Goal: Find specific page/section: Find specific page/section

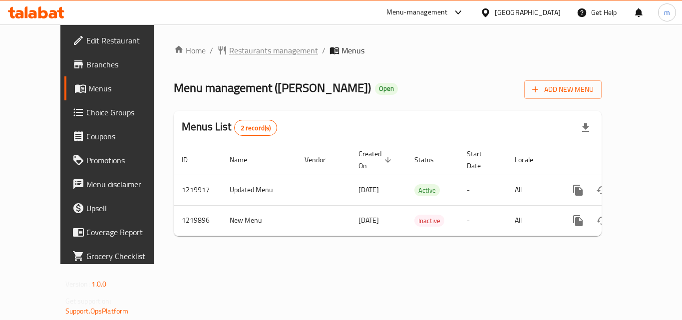
click at [245, 50] on span "Restaurants management" at bounding box center [273, 50] width 89 height 12
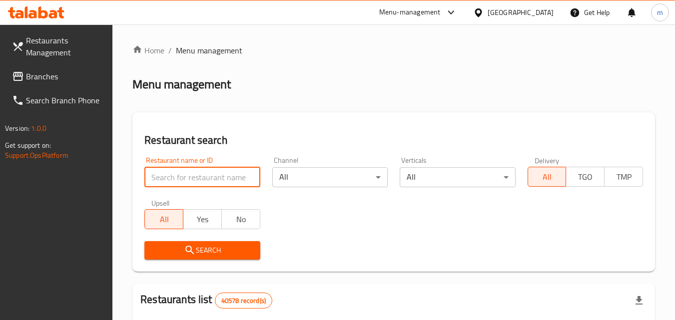
click at [192, 169] on input "search" at bounding box center [201, 177] width 115 height 20
paste input "690687"
type input "690687"
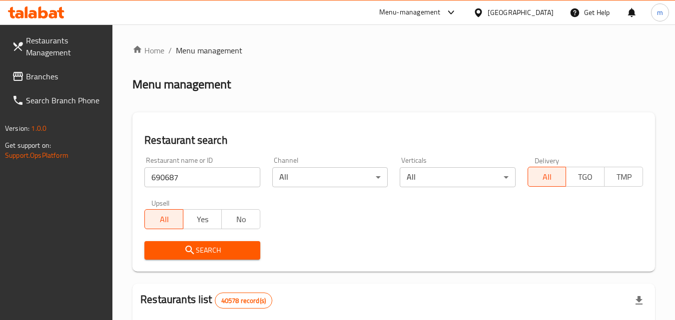
click at [177, 253] on span "Search" at bounding box center [201, 250] width 99 height 12
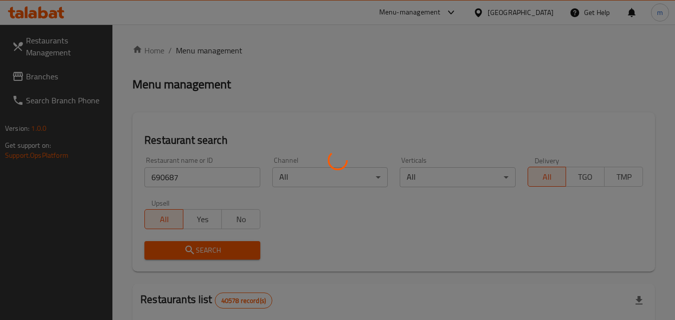
click at [64, 69] on div at bounding box center [337, 160] width 675 height 320
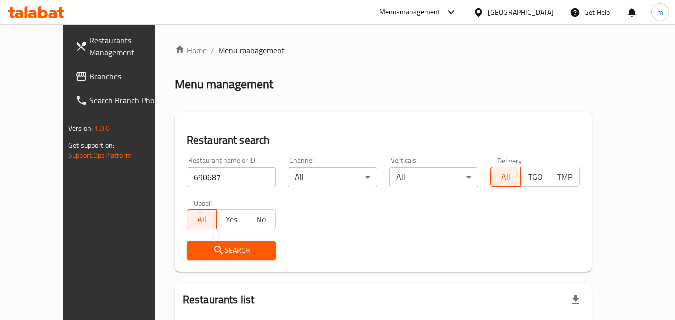
click at [89, 75] on span "Branches" at bounding box center [128, 76] width 79 height 12
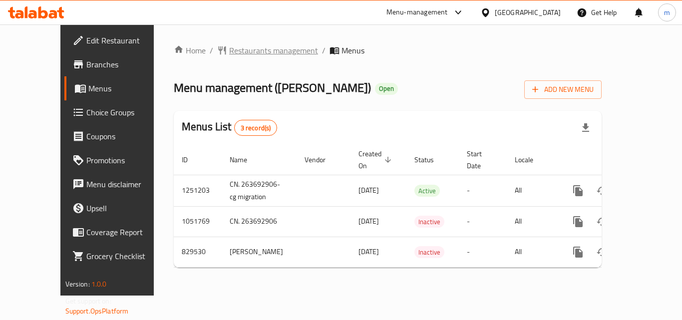
click at [251, 55] on span "Restaurants management" at bounding box center [273, 50] width 89 height 12
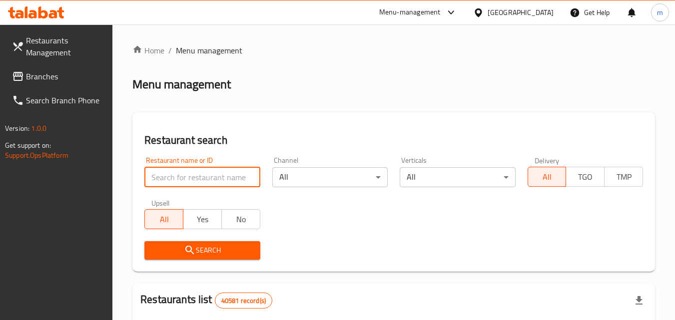
click at [186, 180] on input "search" at bounding box center [201, 177] width 115 height 20
paste input "755309"
type input "755309"
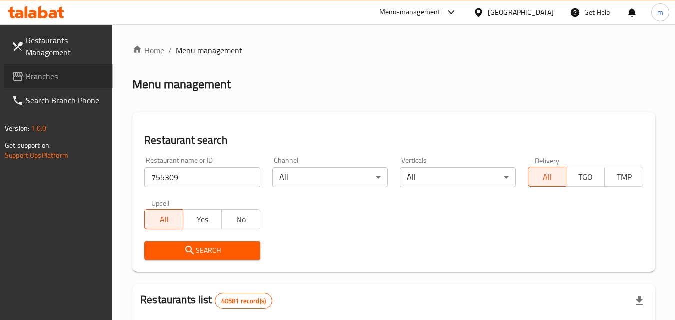
click at [50, 70] on span "Branches" at bounding box center [65, 76] width 79 height 12
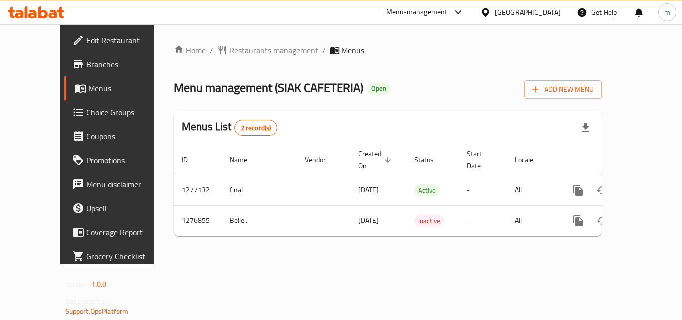
click at [260, 47] on span "Restaurants management" at bounding box center [273, 50] width 89 height 12
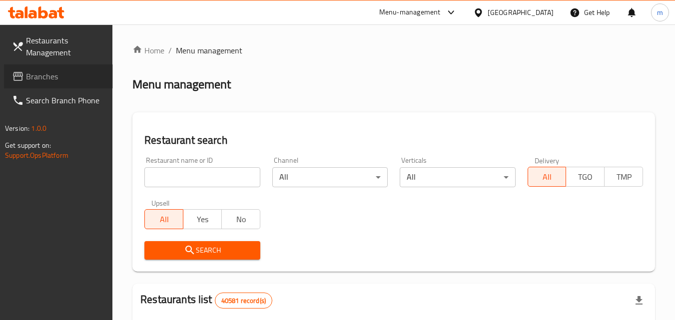
click at [18, 83] on link "Branches" at bounding box center [58, 76] width 109 height 24
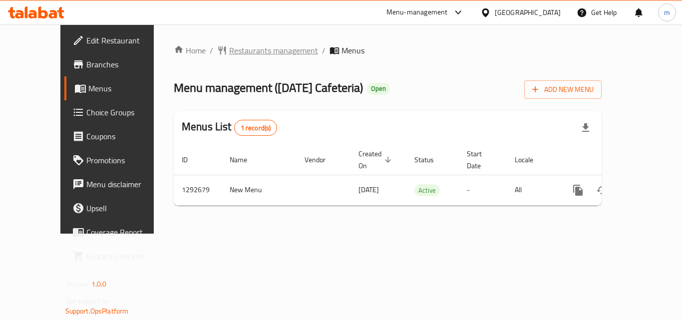
click at [229, 47] on span "Restaurants management" at bounding box center [273, 50] width 89 height 12
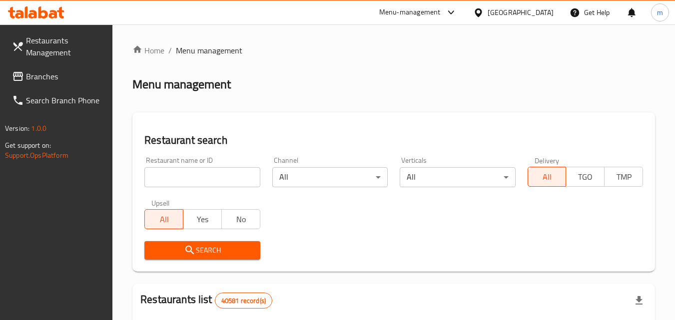
click at [32, 77] on span "Branches" at bounding box center [65, 76] width 79 height 12
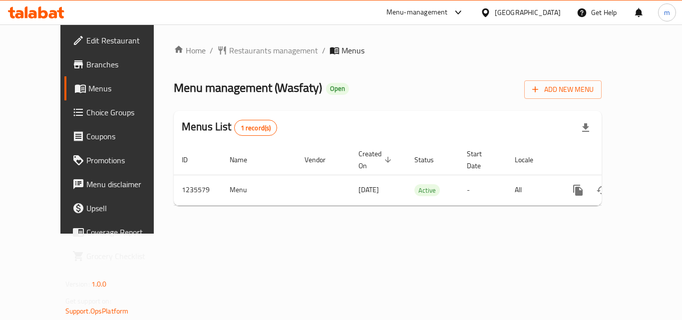
click at [516, 11] on div "United Arab Emirates" at bounding box center [528, 12] width 66 height 11
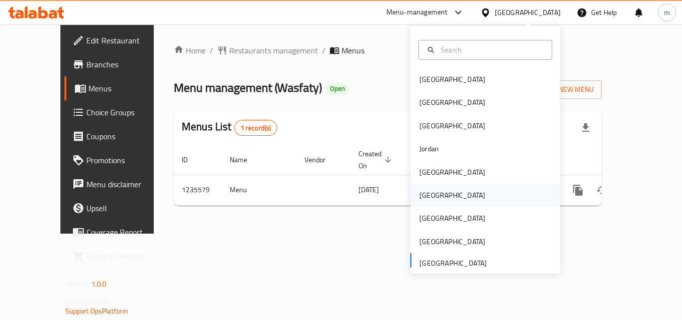
click at [455, 198] on div "Oman" at bounding box center [485, 195] width 150 height 23
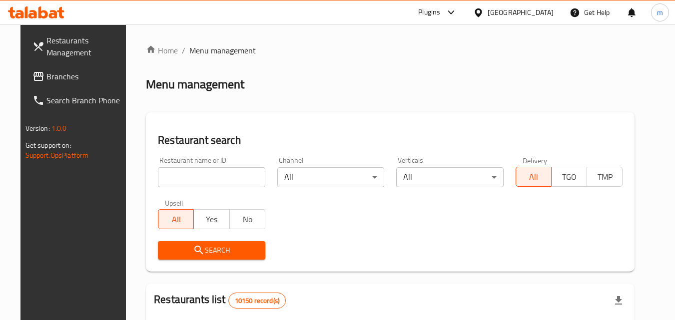
click at [46, 79] on span "Branches" at bounding box center [85, 76] width 79 height 12
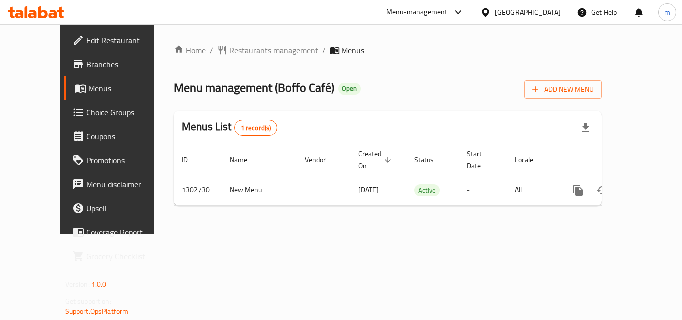
click at [491, 11] on icon at bounding box center [485, 12] width 10 height 10
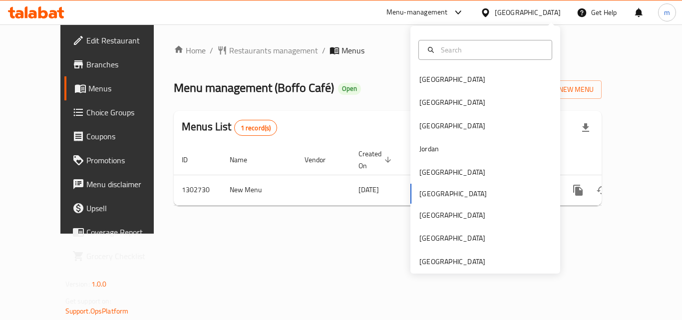
click at [433, 192] on div "Bahrain Egypt Iraq Jordan Kuwait Oman Qatar Saudi Arabia United Arab Emirates" at bounding box center [485, 170] width 150 height 205
click at [429, 261] on div "United Arab Emirates" at bounding box center [452, 261] width 66 height 11
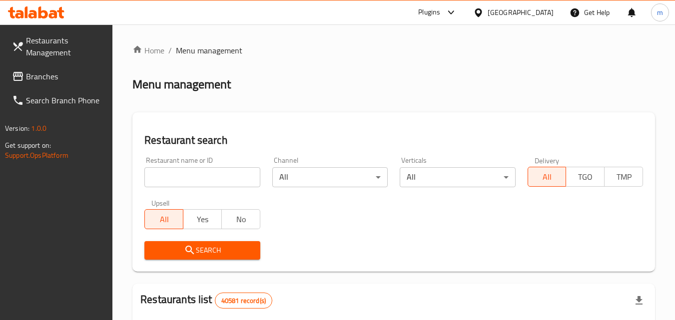
click at [33, 78] on span "Branches" at bounding box center [65, 76] width 79 height 12
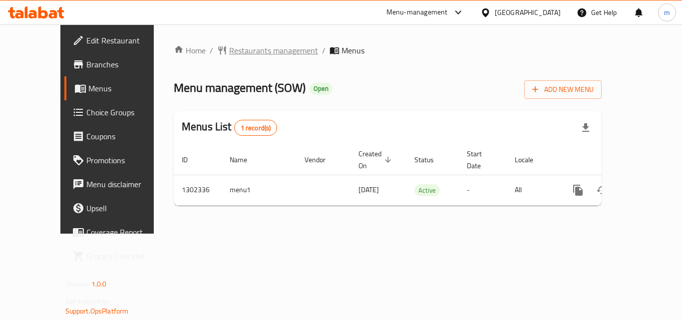
click at [229, 51] on span "Restaurants management" at bounding box center [273, 50] width 89 height 12
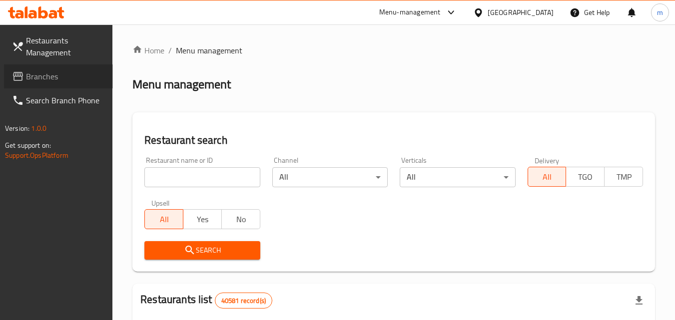
click at [43, 77] on span "Branches" at bounding box center [65, 76] width 79 height 12
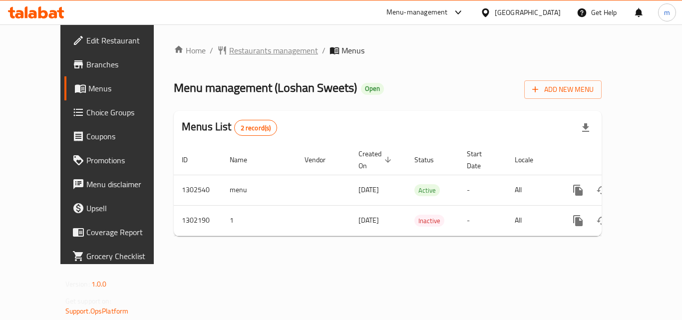
click at [229, 53] on span "Restaurants management" at bounding box center [273, 50] width 89 height 12
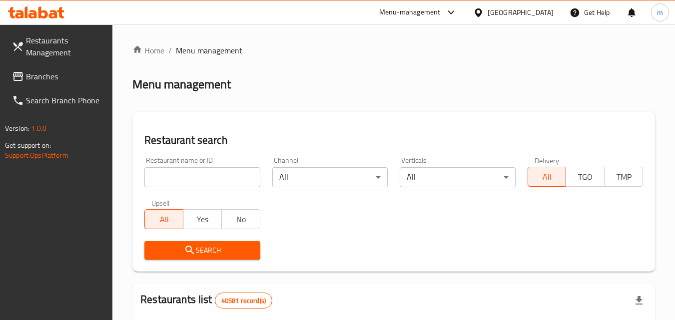
click at [528, 9] on div "[GEOGRAPHIC_DATA]" at bounding box center [520, 12] width 66 height 11
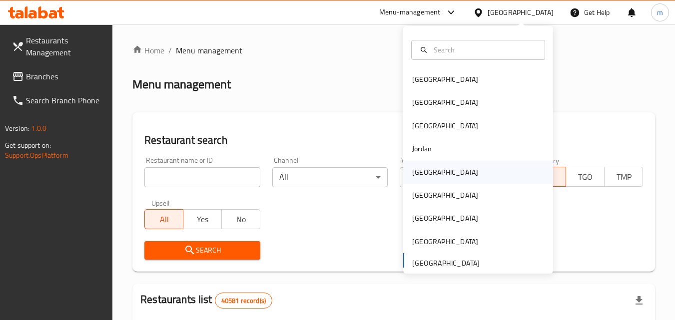
click at [412, 169] on div "[GEOGRAPHIC_DATA]" at bounding box center [445, 172] width 66 height 11
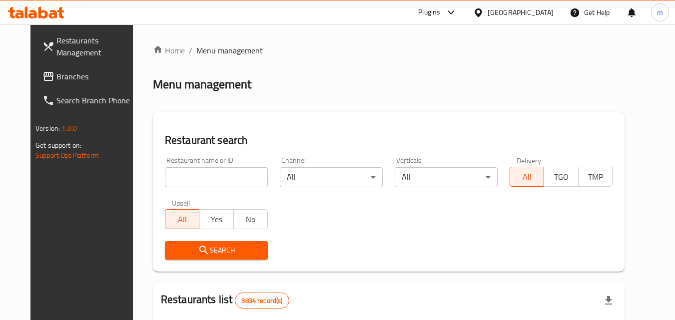
click at [56, 75] on span "Branches" at bounding box center [95, 76] width 79 height 12
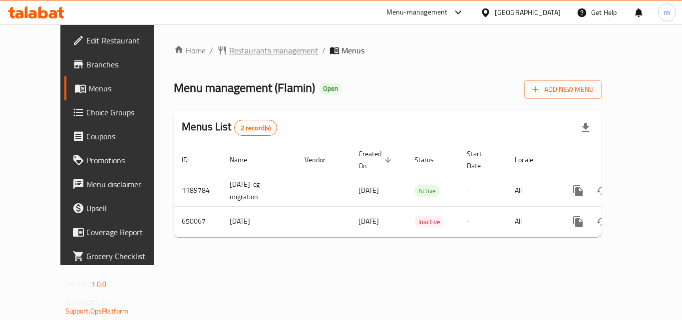
click at [229, 50] on span "Restaurants management" at bounding box center [273, 50] width 89 height 12
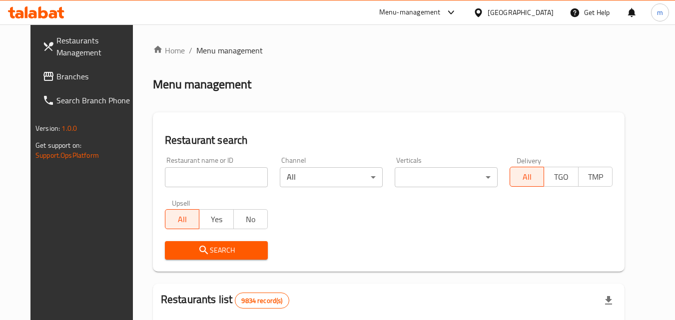
click at [56, 76] on span "Branches" at bounding box center [95, 76] width 79 height 12
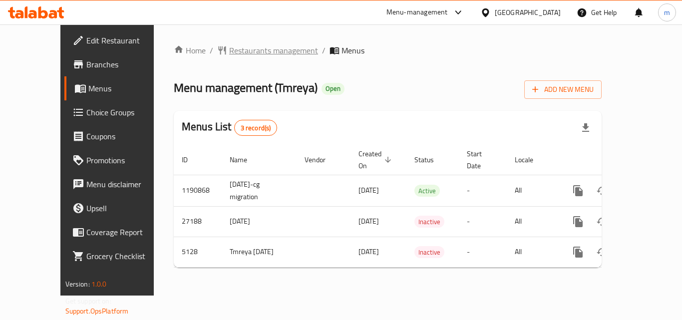
click at [230, 44] on span "Restaurants management" at bounding box center [273, 50] width 89 height 12
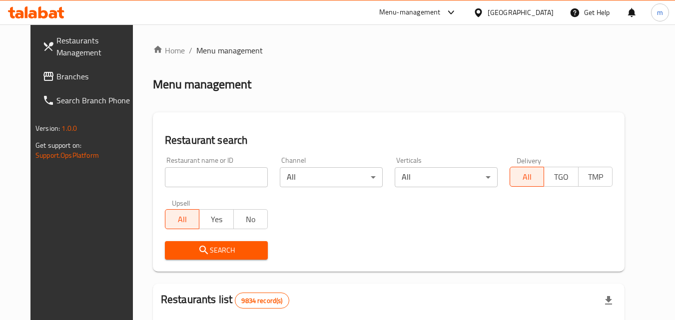
click at [57, 78] on span "Branches" at bounding box center [95, 76] width 79 height 12
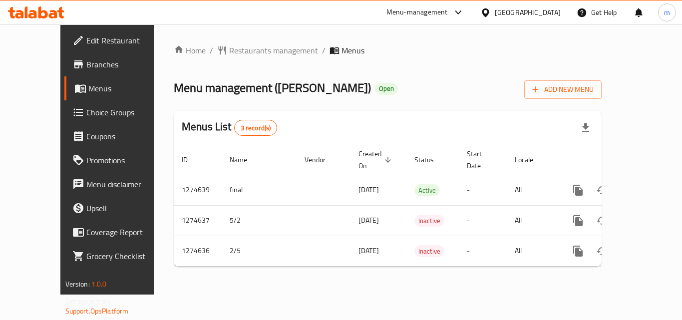
click at [554, 14] on div "[GEOGRAPHIC_DATA]" at bounding box center [528, 12] width 66 height 11
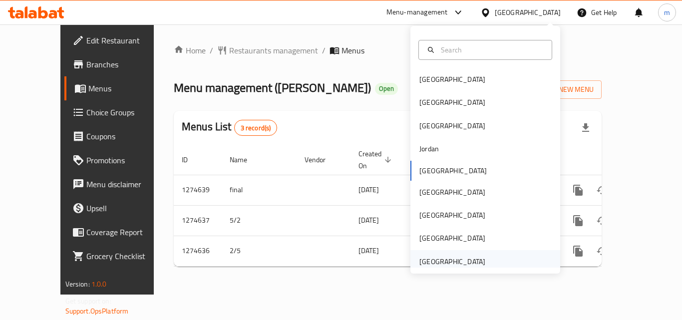
click at [427, 252] on div "[GEOGRAPHIC_DATA]" at bounding box center [452, 261] width 82 height 23
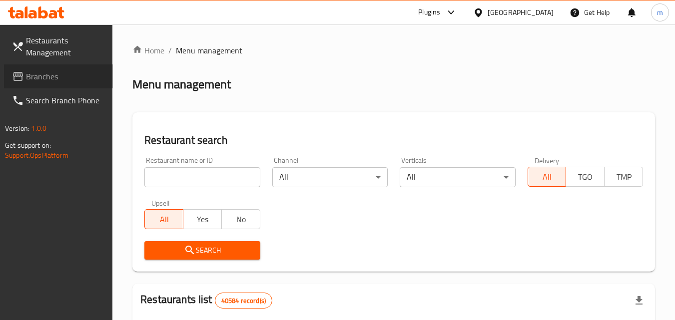
click at [57, 74] on span "Branches" at bounding box center [65, 76] width 79 height 12
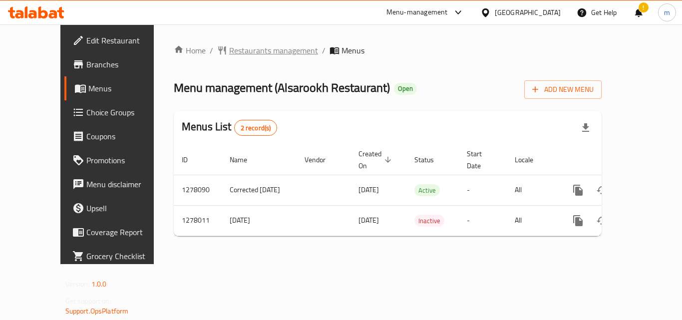
click at [229, 54] on span "Restaurants management" at bounding box center [273, 50] width 89 height 12
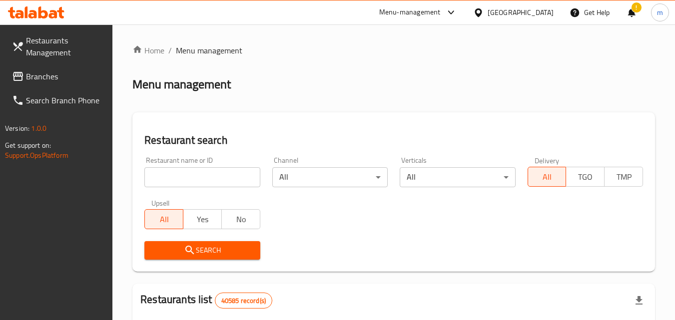
click at [637, 9] on div "!" at bounding box center [631, 12] width 27 height 24
click at [634, 13] on div "!" at bounding box center [631, 12] width 11 height 24
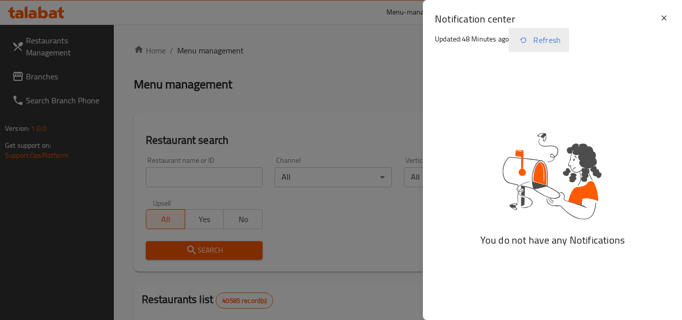
click at [554, 40] on button "Refresh" at bounding box center [539, 40] width 60 height 24
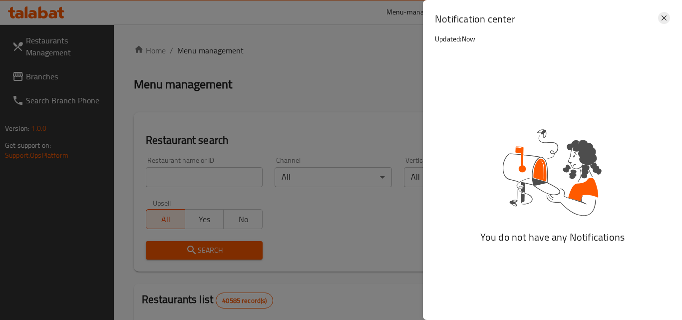
click at [664, 15] on icon at bounding box center [664, 18] width 12 height 12
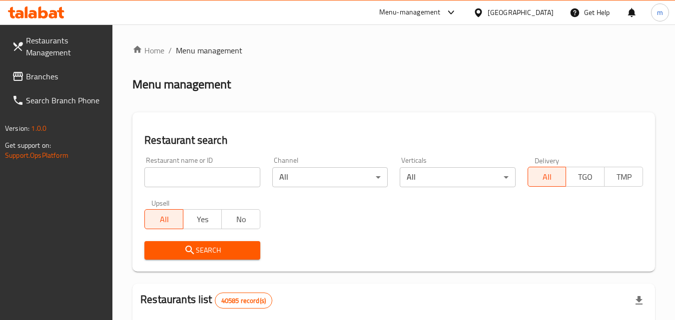
click at [39, 74] on span "Branches" at bounding box center [65, 76] width 79 height 12
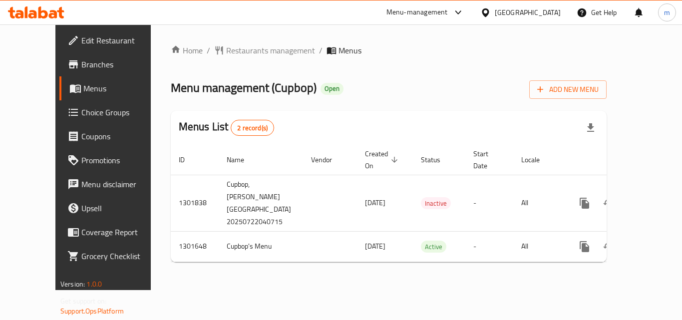
click at [81, 212] on span "Upsell" at bounding box center [121, 208] width 80 height 12
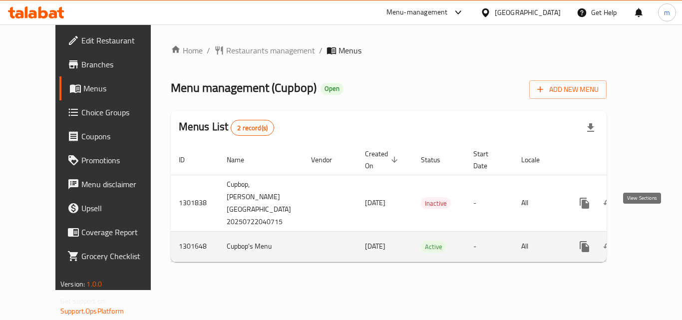
click at [651, 241] on icon "enhanced table" at bounding box center [657, 247] width 12 height 12
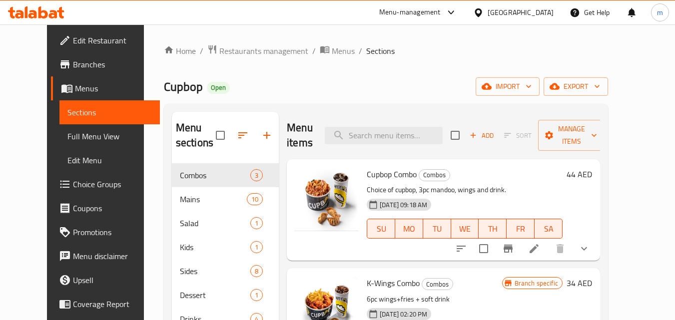
click at [73, 186] on span "Choice Groups" at bounding box center [112, 184] width 79 height 12
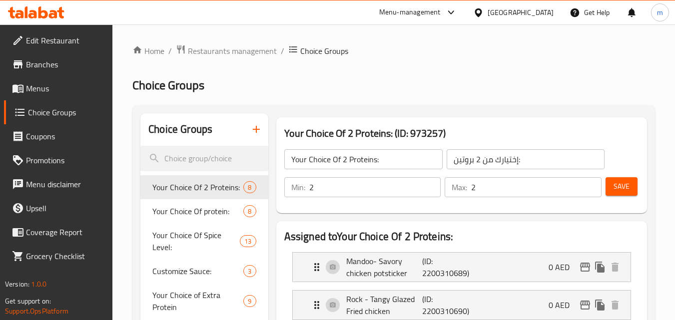
click at [52, 141] on span "Coupons" at bounding box center [65, 136] width 79 height 12
